Goal: Task Accomplishment & Management: Manage account settings

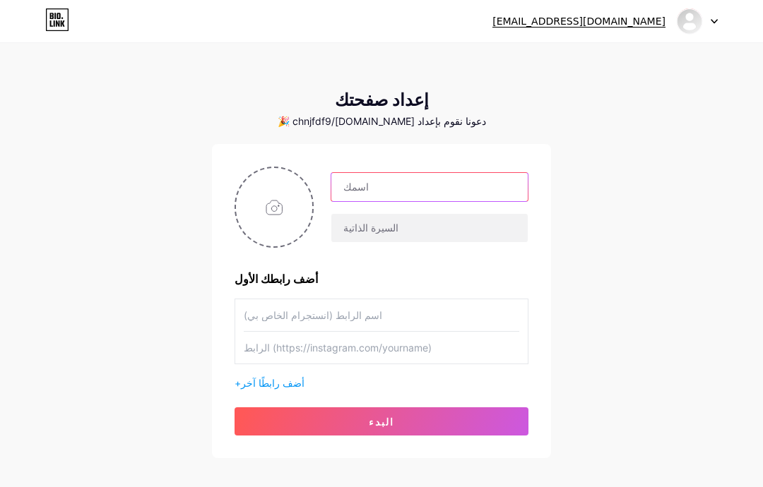
click at [431, 179] on input "text" at bounding box center [429, 187] width 196 height 28
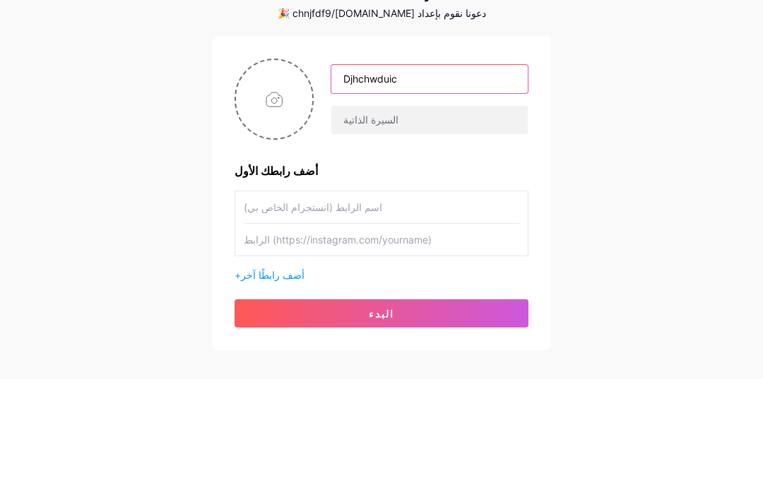
type input "Djhchwduic"
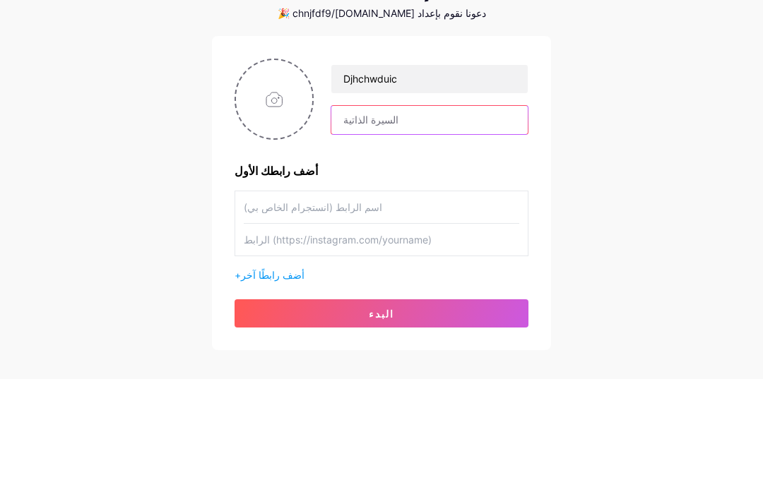
click at [423, 214] on input "text" at bounding box center [429, 228] width 196 height 28
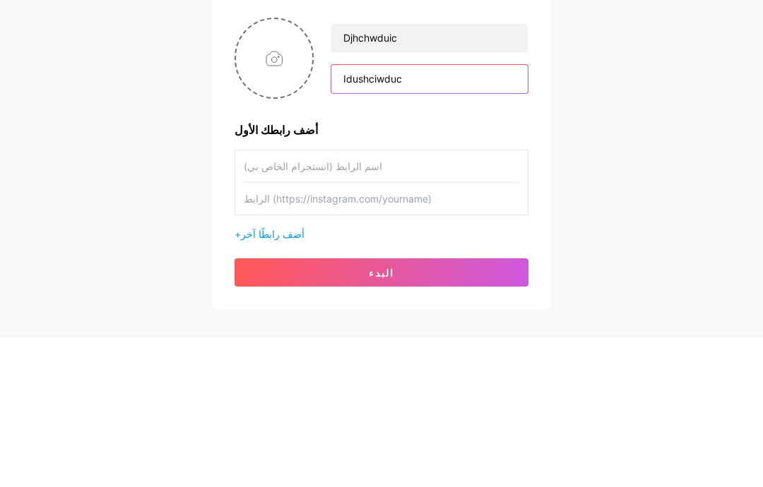
type input "Idushciwduc"
click at [636, 85] on div "[EMAIL_ADDRESS][DOMAIN_NAME] لوحة القيادة تسجيل الخروج إعداد صفحتك دعونا نقوم ب…" at bounding box center [381, 252] width 763 height 504
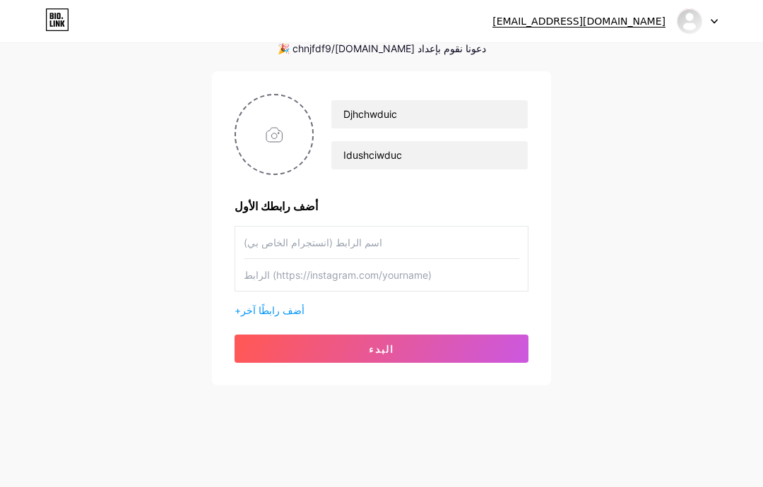
click at [272, 118] on input "file" at bounding box center [274, 134] width 76 height 78
type input "C:\fakepath\IMG_5605.jpeg"
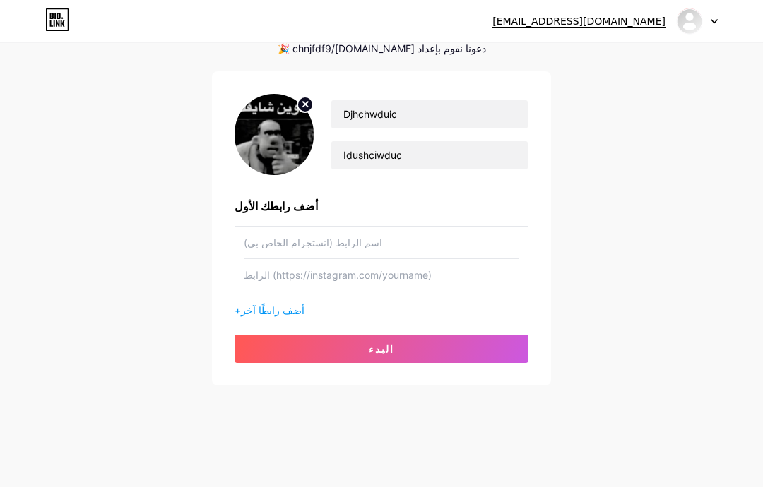
click at [456, 343] on button "البدء" at bounding box center [382, 349] width 294 height 28
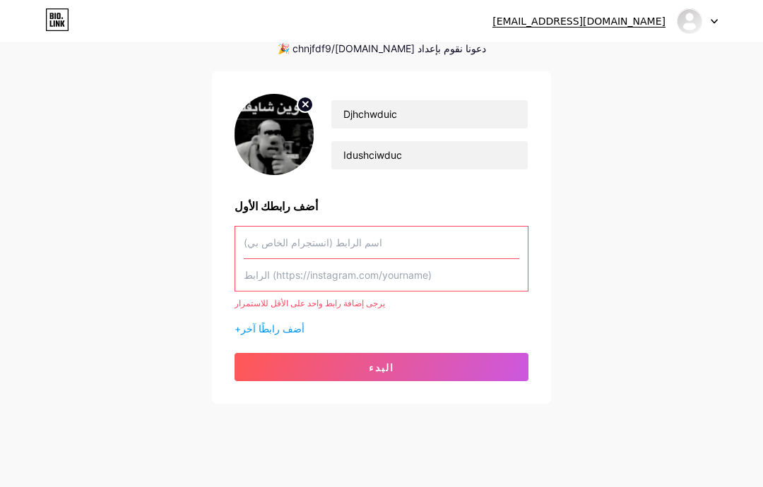
click at [473, 271] on input "text" at bounding box center [382, 275] width 276 height 32
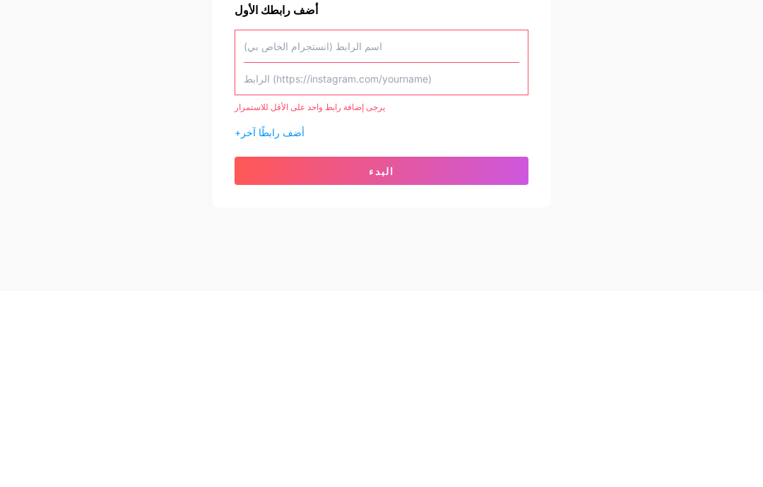
paste input "[URL][DOMAIN_NAME]"
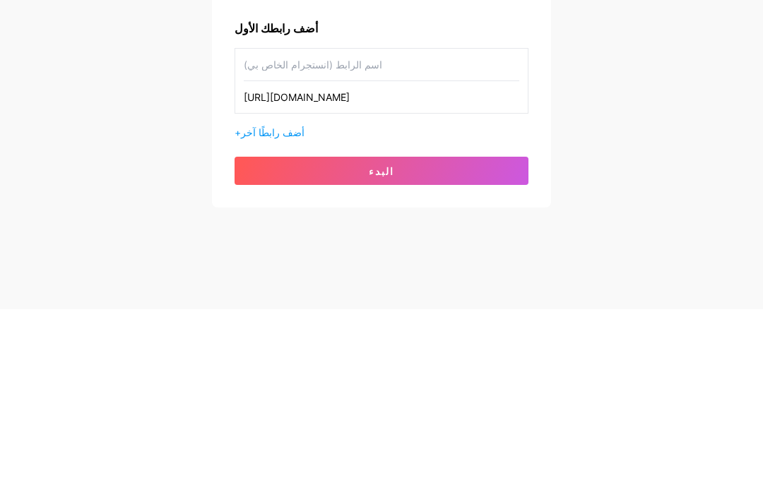
type input "[URL][DOMAIN_NAME]"
click at [710, 107] on div "[EMAIL_ADDRESS][DOMAIN_NAME] لوحة القيادة تسجيل الخروج إعداد صفحتك دعونا نقوم ب…" at bounding box center [381, 179] width 763 height 504
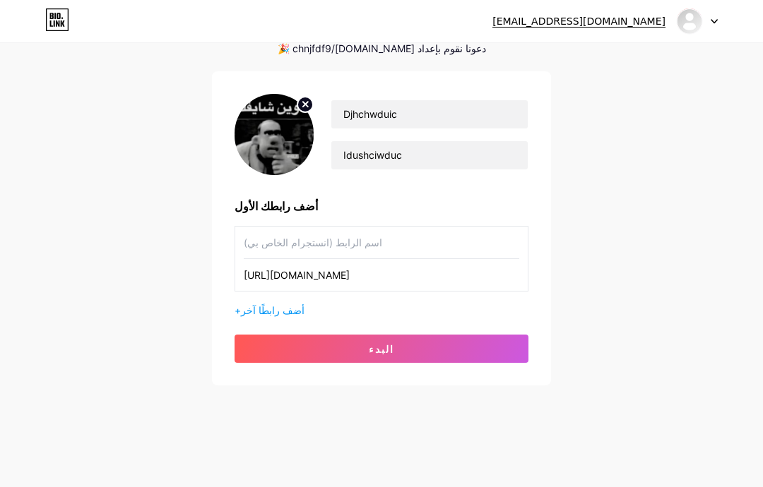
click at [432, 340] on button "البدء" at bounding box center [382, 349] width 294 height 28
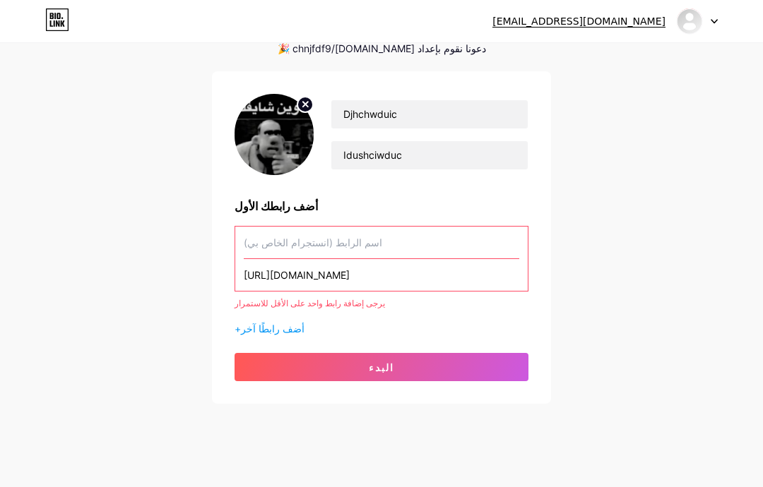
click at [435, 248] on input "text" at bounding box center [382, 243] width 276 height 32
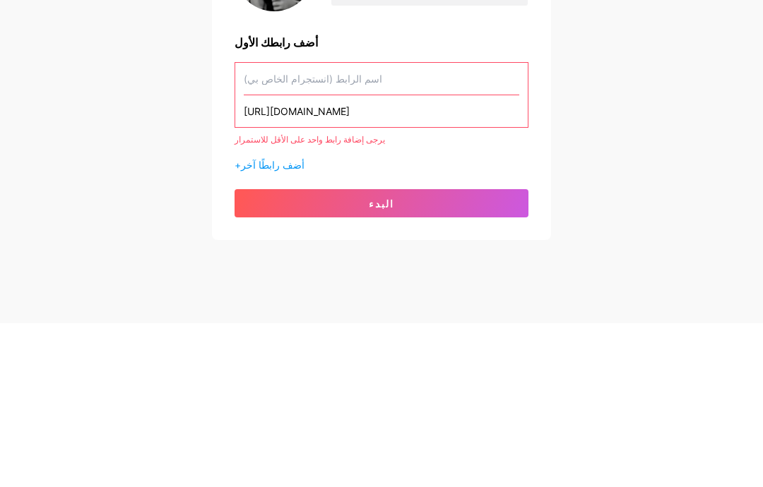
paste input "[URL][DOMAIN_NAME]"
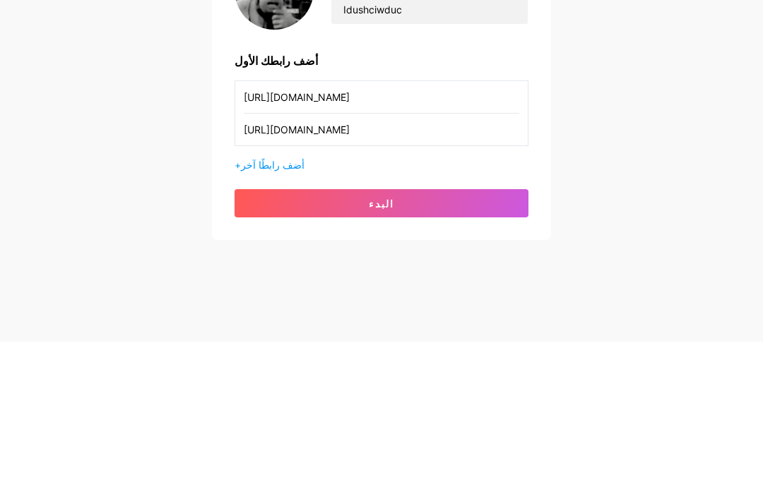
type input "[URL][DOMAIN_NAME]"
click at [721, 112] on div "[EMAIL_ADDRESS][DOMAIN_NAME] لوحة القيادة تسجيل الخروج إعداد صفحتك دعونا نقوم ب…" at bounding box center [381, 179] width 763 height 504
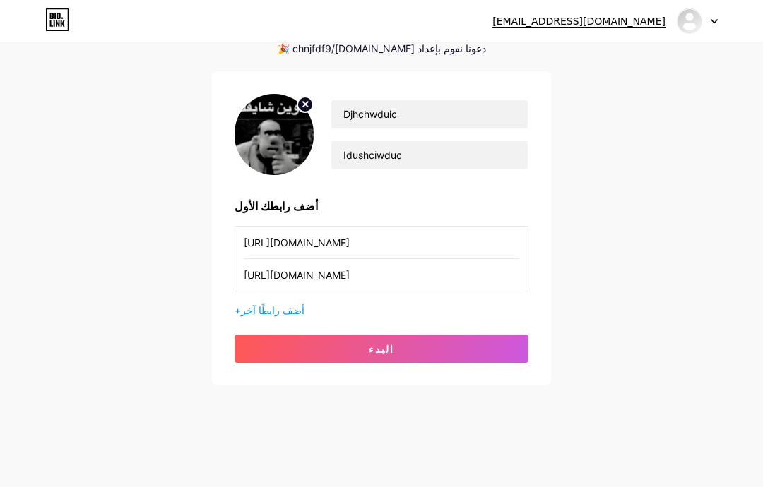
click at [439, 357] on button "البدء" at bounding box center [382, 349] width 294 height 28
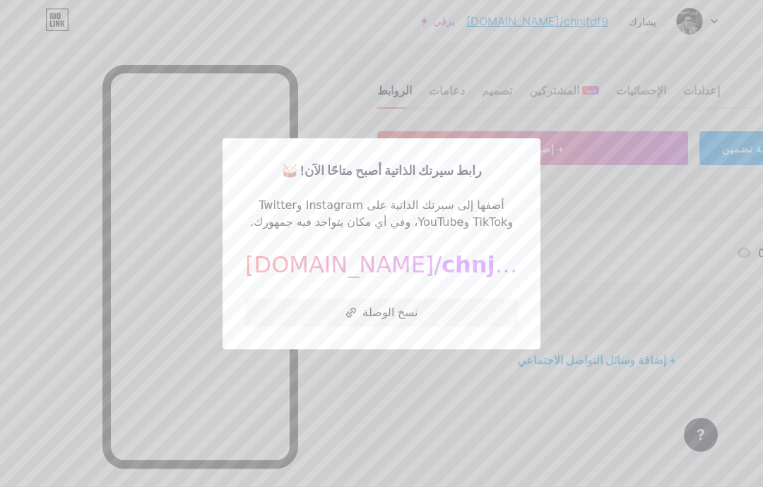
click at [456, 327] on button "نسخ الوصلة" at bounding box center [381, 313] width 273 height 28
click at [610, 36] on div at bounding box center [381, 243] width 763 height 487
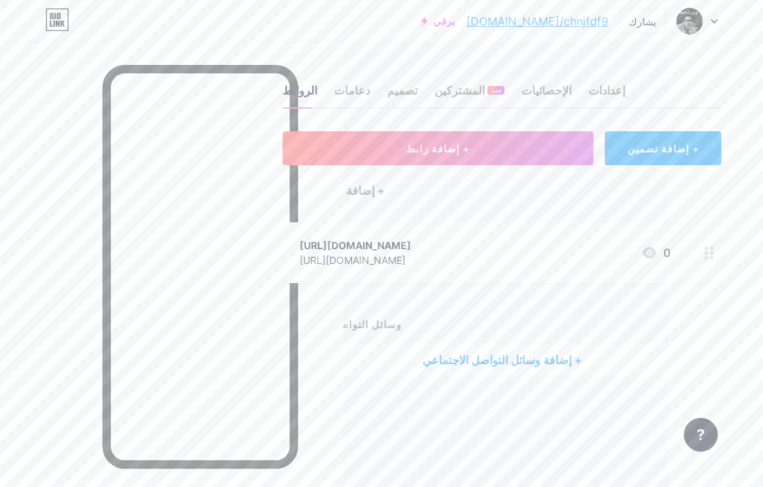
scroll to position [0, 94]
click at [535, 147] on button "+ إضافة رابط" at bounding box center [438, 148] width 311 height 34
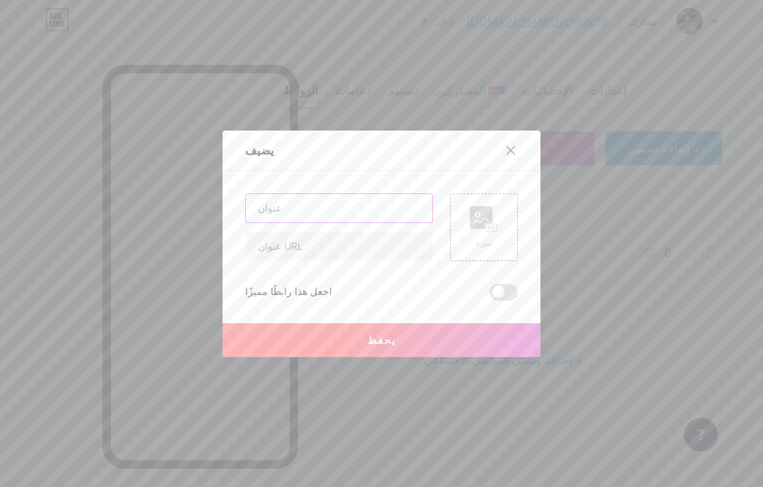
click at [393, 223] on input "text" at bounding box center [339, 208] width 187 height 28
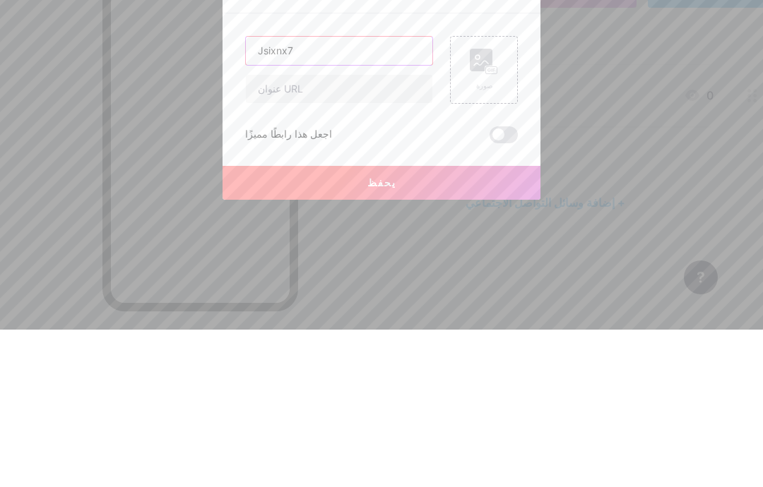
type input "Jsixnx7"
click at [260, 232] on input "text" at bounding box center [339, 246] width 187 height 28
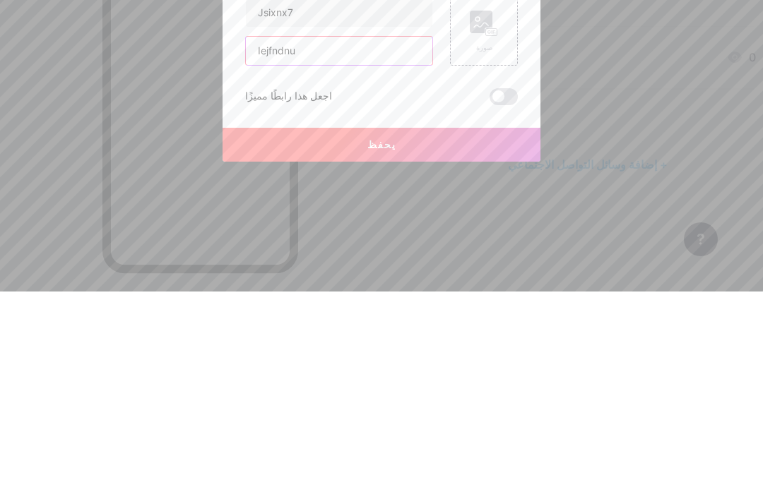
type input "Iejfndnu"
click at [249, 194] on div "Jsixnx7 Iejfndnu صورة اجعل هذا رابطًا مميزًا يحفظ" at bounding box center [381, 247] width 273 height 107
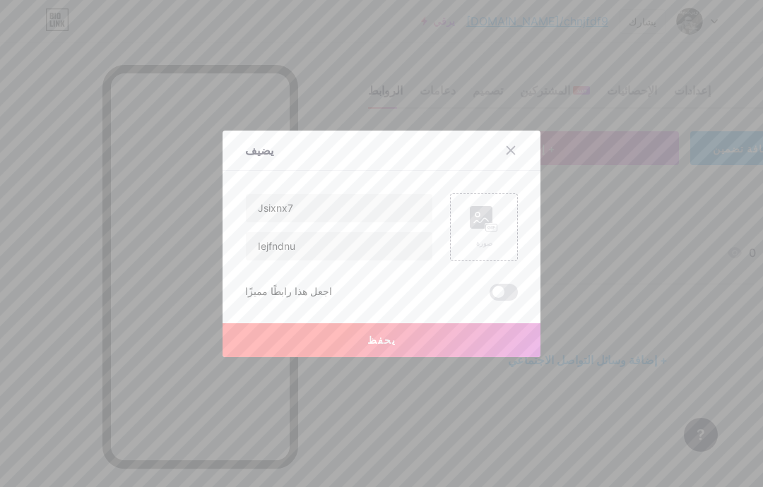
click at [473, 357] on button "يحفظ" at bounding box center [382, 341] width 318 height 34
click at [507, 301] on span at bounding box center [504, 292] width 28 height 17
click at [490, 296] on input "checkbox" at bounding box center [490, 296] width 0 height 0
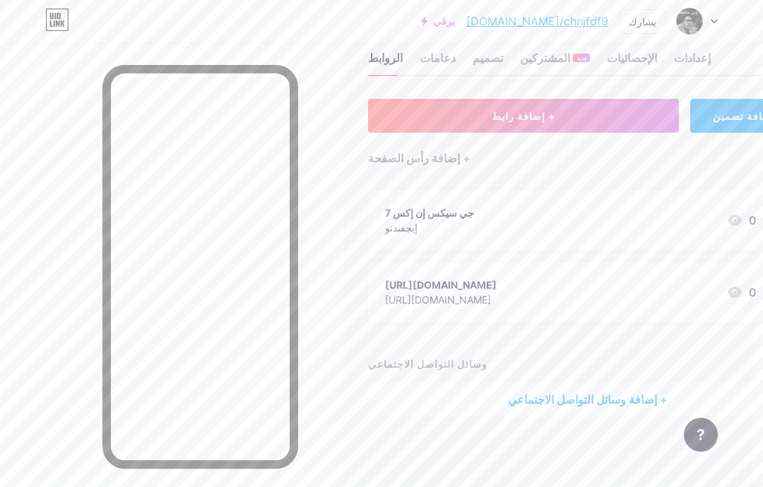
click at [620, 204] on div "جي سيكس إن إكس 7 إيجفندنو 0" at bounding box center [570, 220] width 371 height 32
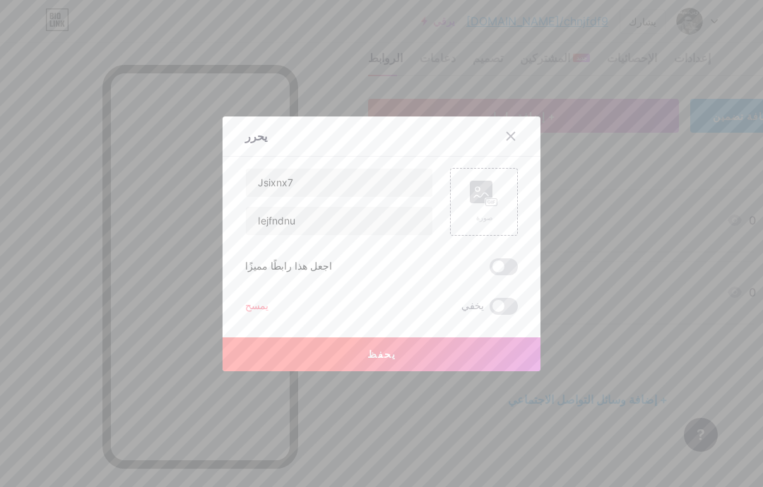
click at [522, 149] on div at bounding box center [519, 136] width 42 height 25
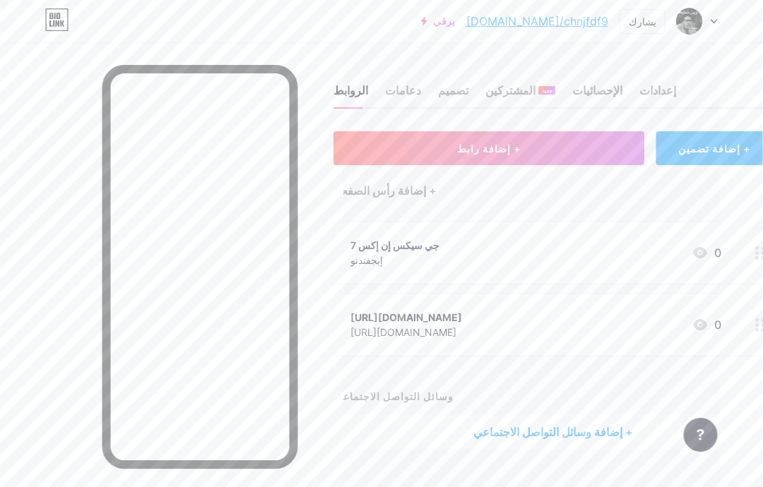
scroll to position [0, 112]
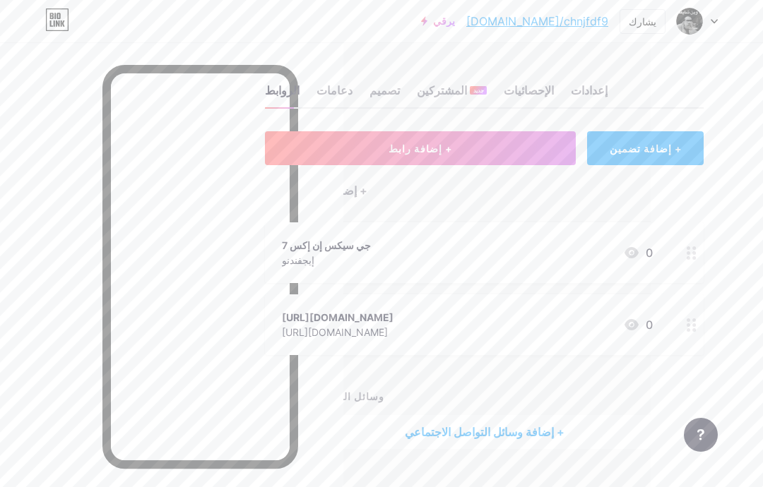
click at [682, 146] on div "+ إضافة تضمين" at bounding box center [645, 148] width 117 height 34
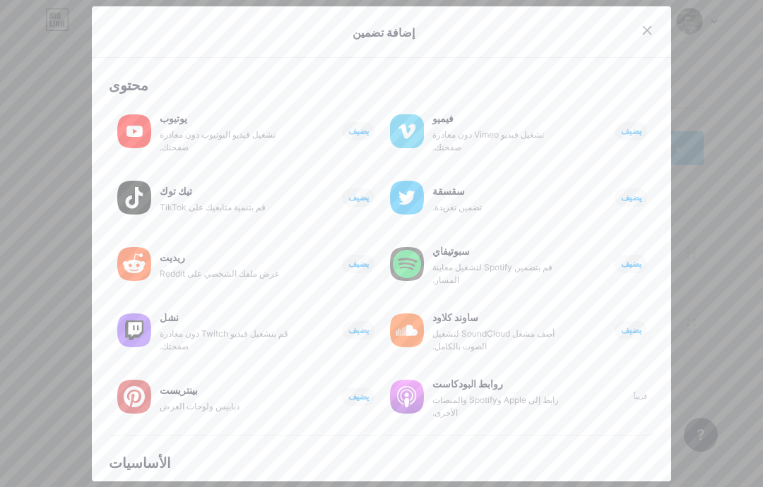
click at [702, 131] on div at bounding box center [381, 243] width 763 height 487
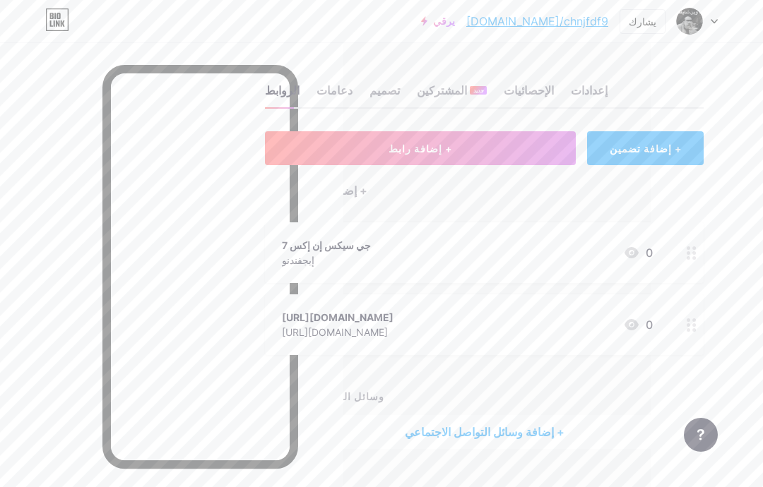
click at [528, 147] on button "+ إضافة رابط" at bounding box center [420, 148] width 311 height 34
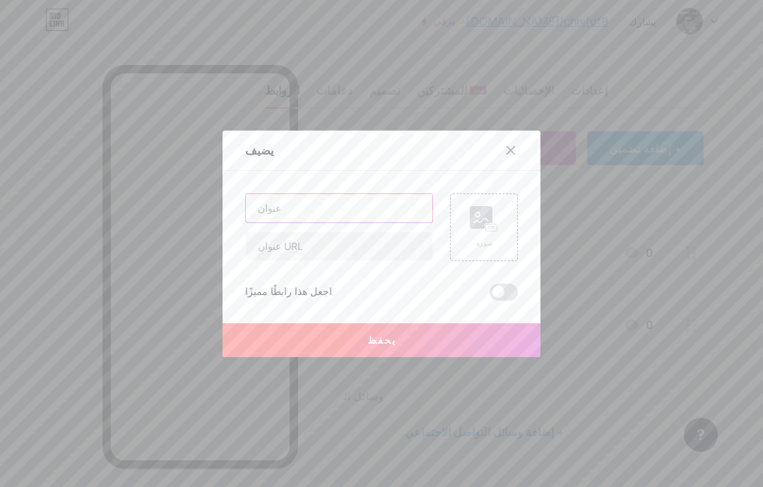
click at [398, 223] on input "text" at bounding box center [339, 208] width 187 height 28
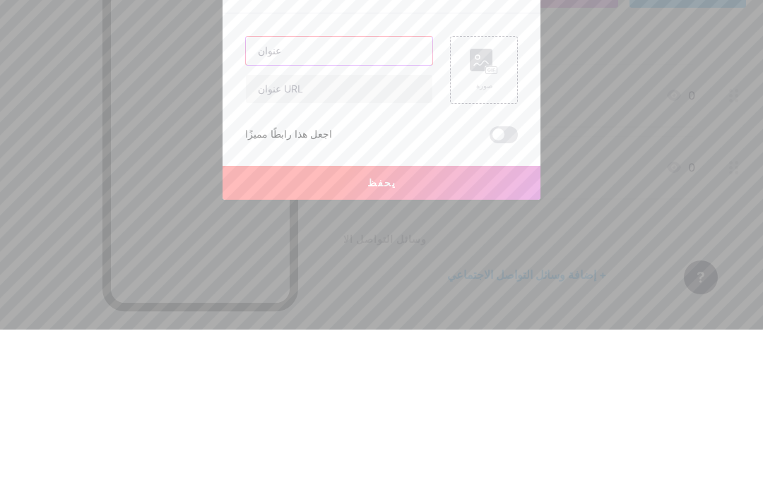
type input "h"
type input "U"
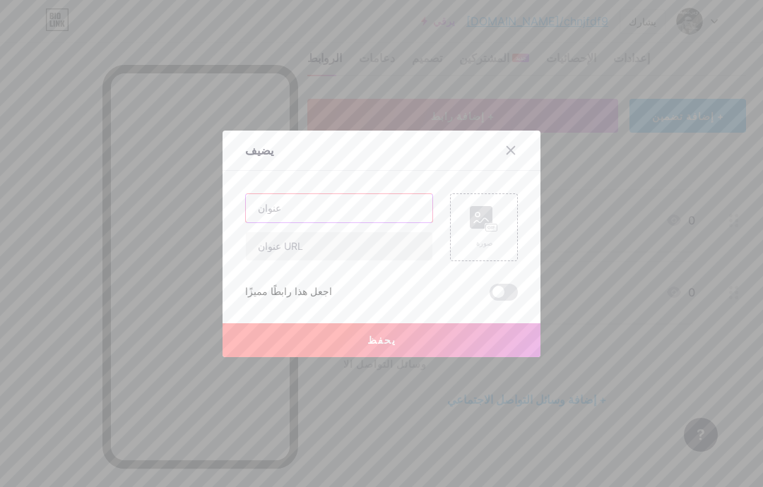
click at [409, 223] on input "text" at bounding box center [339, 208] width 187 height 28
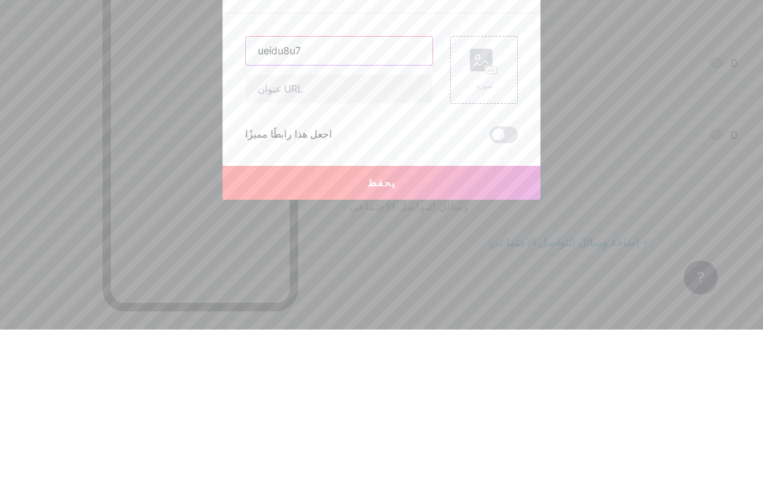
type input "ueidu8u7"
click at [260, 232] on input "text" at bounding box center [339, 246] width 187 height 28
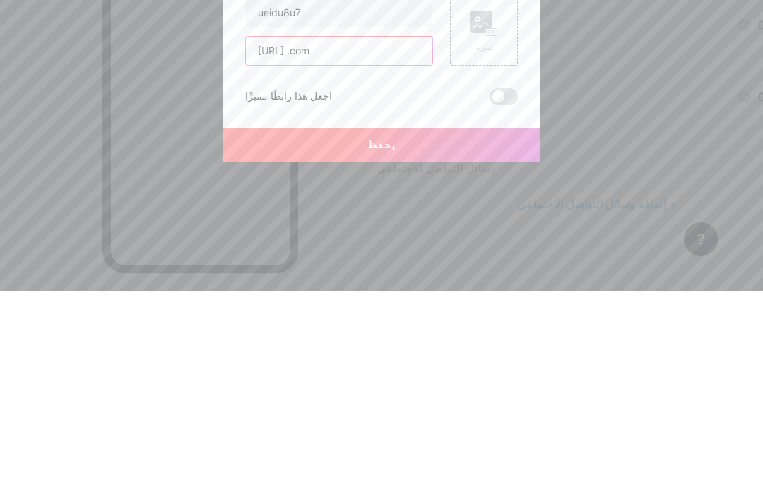
type input "[URL] .com"
click at [331, 194] on div "ueidu8u7 [URL] .com صورة اجعل هذا رابطًا مميزًا يحفظ" at bounding box center [381, 247] width 273 height 107
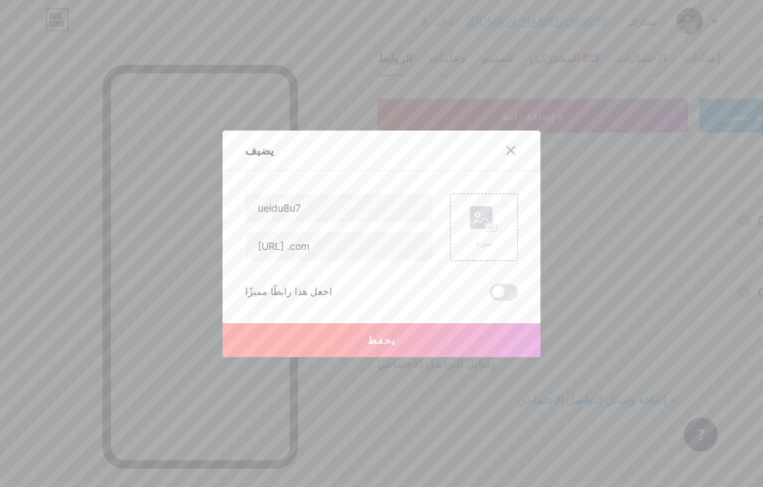
click at [507, 301] on span at bounding box center [504, 292] width 28 height 17
click at [490, 296] on input "checkbox" at bounding box center [490, 296] width 0 height 0
click at [492, 357] on button "يحفظ" at bounding box center [382, 341] width 318 height 34
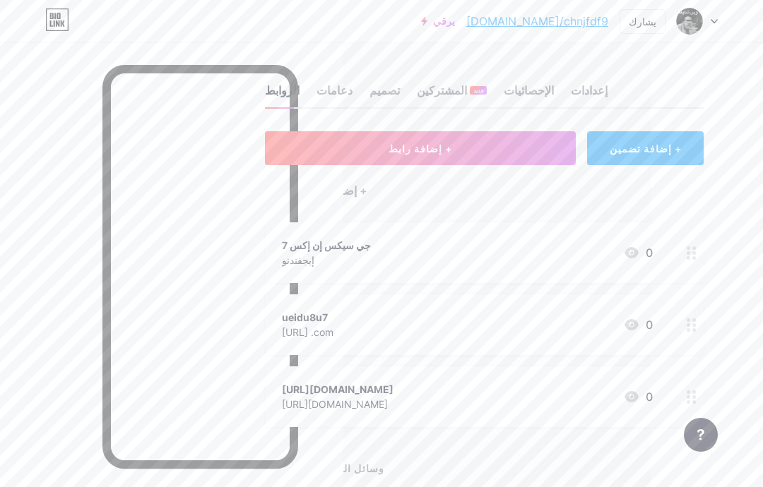
scroll to position [11, 112]
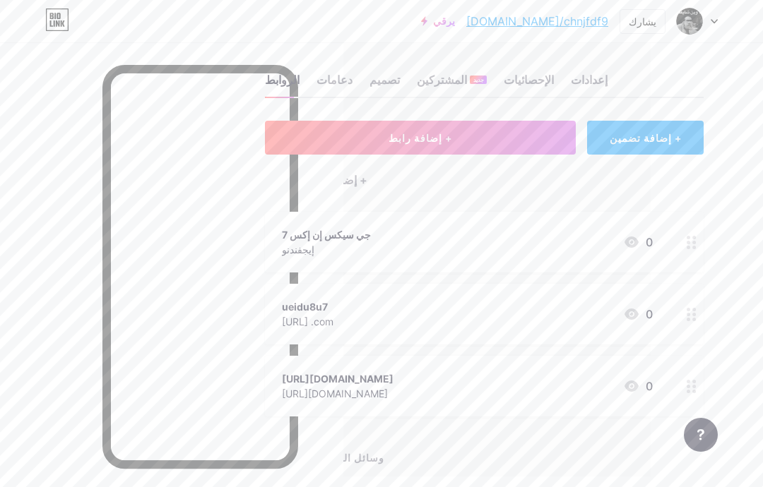
click at [97, 265] on div at bounding box center [171, 285] width 343 height 487
